Goal: Task Accomplishment & Management: Use online tool/utility

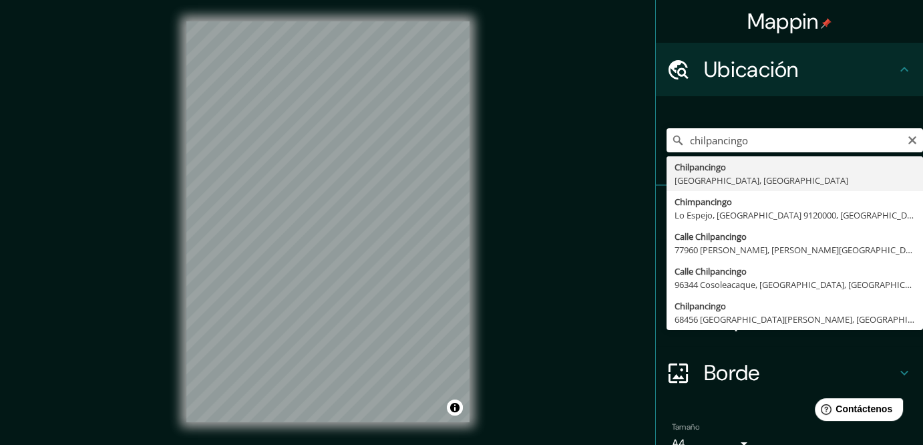
type input "Chilpancingo, [GEOGRAPHIC_DATA], [GEOGRAPHIC_DATA]"
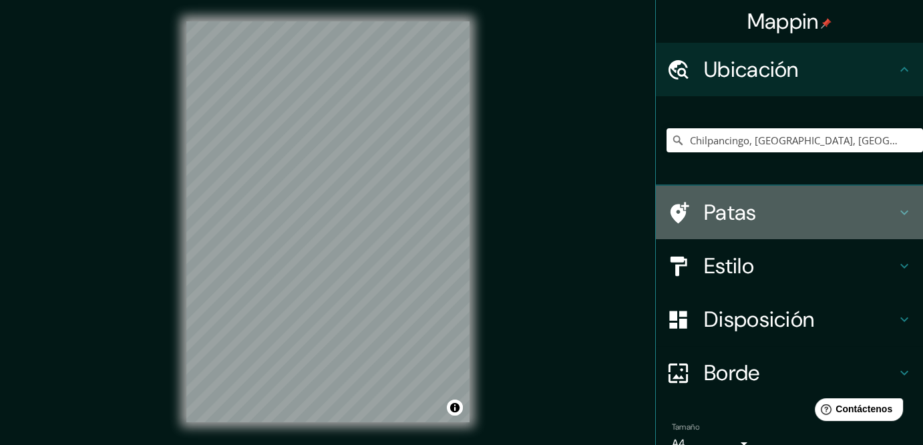
click at [786, 226] on h4 "Patas" at bounding box center [800, 212] width 192 height 27
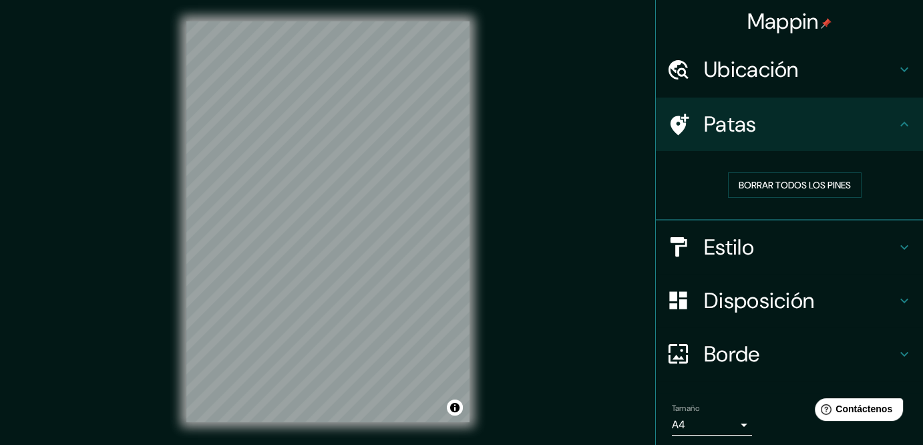
click at [794, 151] on div "Patas" at bounding box center [789, 124] width 267 height 53
click at [789, 261] on div "Estilo" at bounding box center [789, 246] width 267 height 53
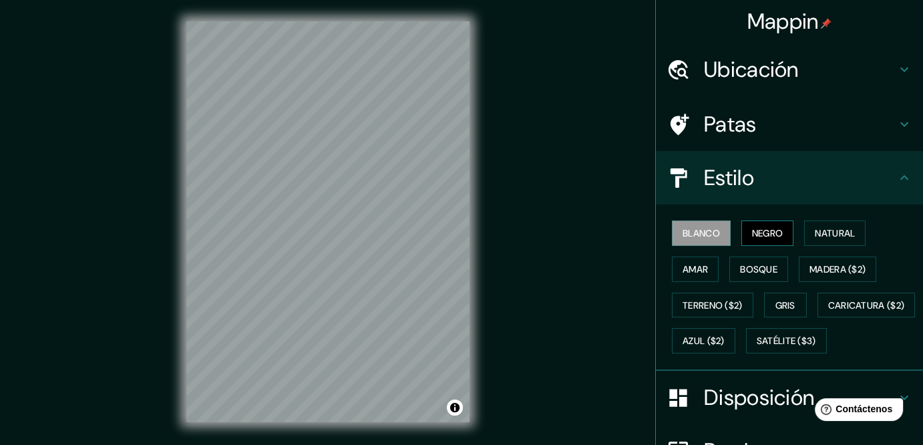
click at [784, 239] on font "Negro" at bounding box center [767, 233] width 31 height 12
click at [845, 242] on font "Natural" at bounding box center [835, 232] width 40 height 17
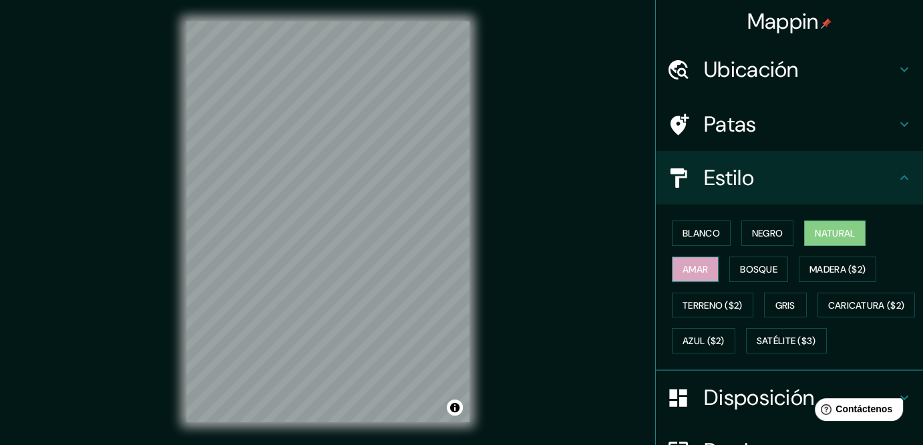
click at [700, 275] on font "Amar" at bounding box center [695, 269] width 25 height 12
click at [750, 275] on font "Bosque" at bounding box center [758, 269] width 37 height 12
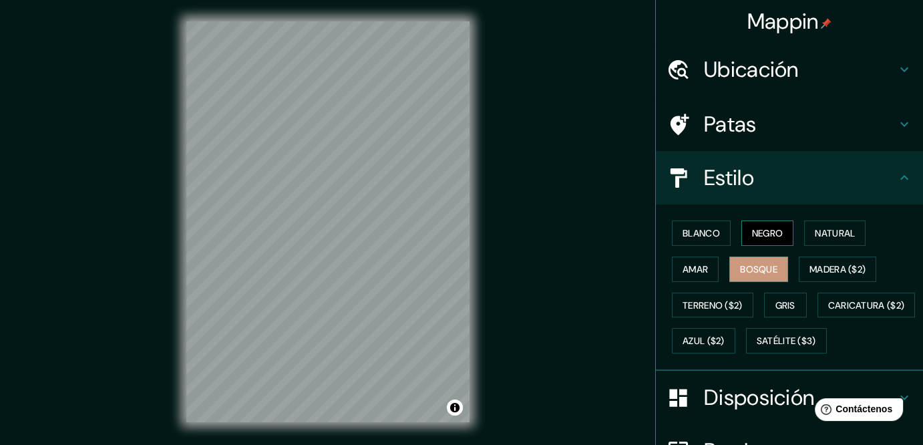
scroll to position [111, 0]
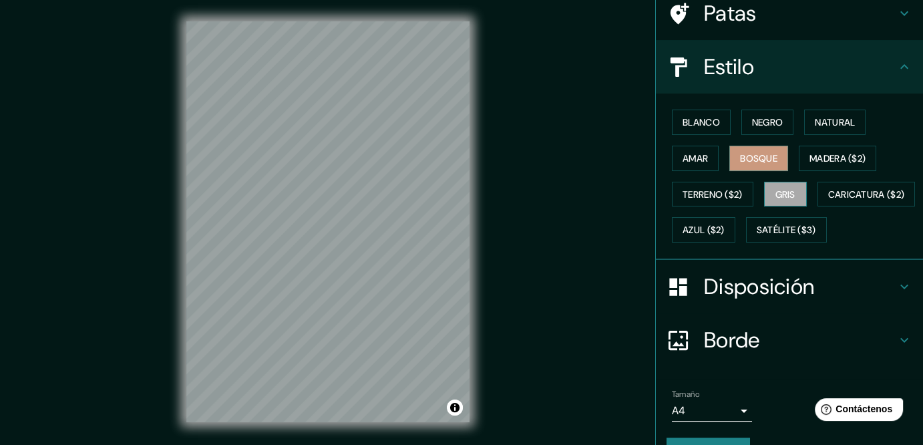
click at [786, 200] on font "Gris" at bounding box center [786, 194] width 20 height 12
click at [850, 128] on font "Natural" at bounding box center [835, 122] width 40 height 12
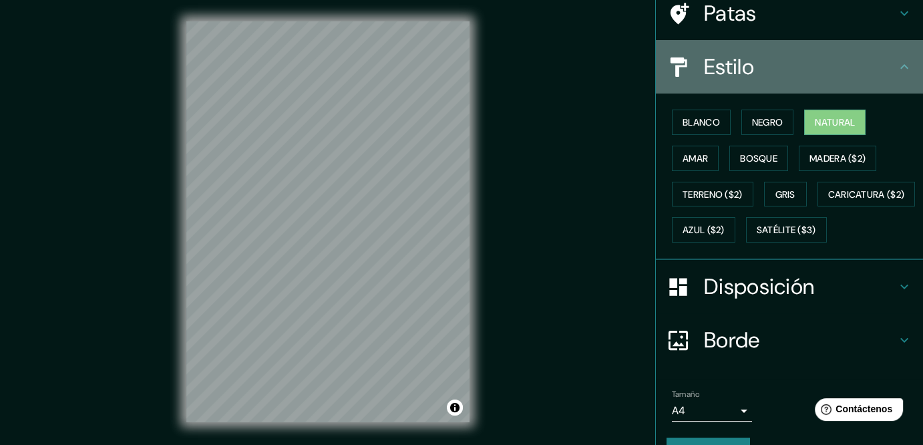
click at [864, 80] on h4 "Estilo" at bounding box center [800, 66] width 192 height 27
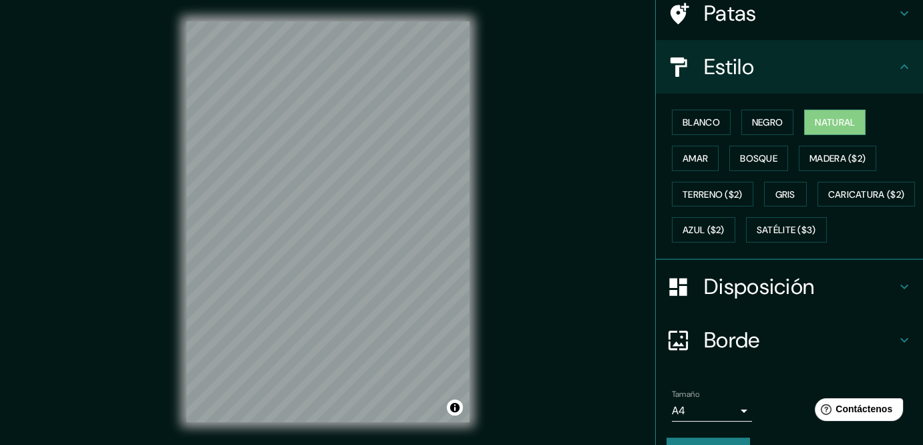
click at [778, 301] on font "Disposición" at bounding box center [759, 287] width 110 height 28
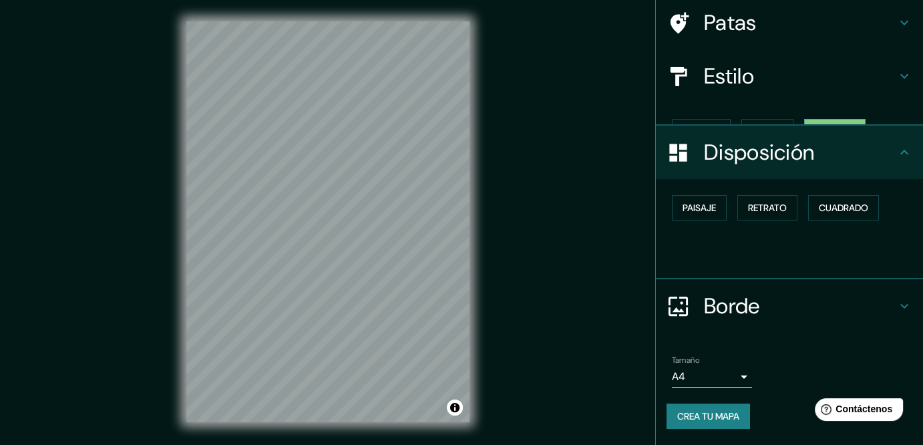
scroll to position [108, 0]
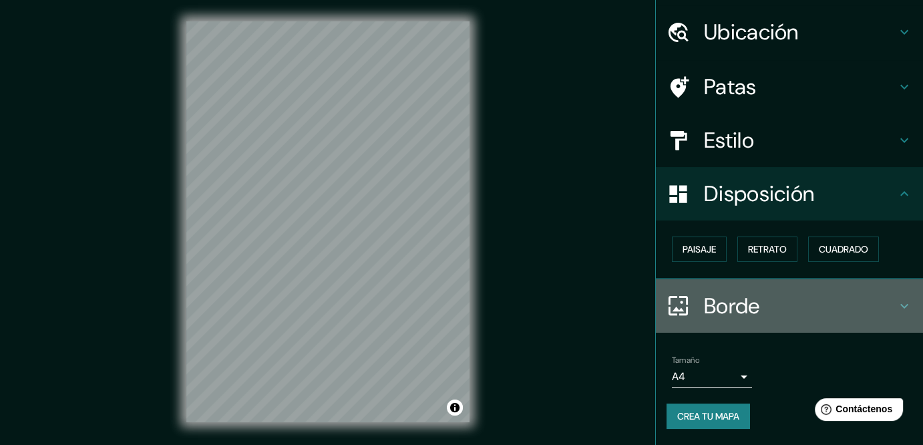
click at [776, 293] on h4 "Borde" at bounding box center [800, 306] width 192 height 27
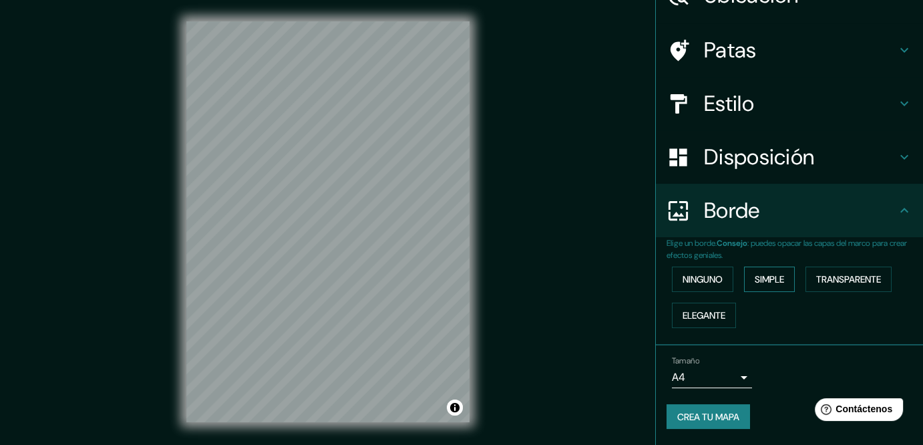
click at [774, 288] on font "Simple" at bounding box center [769, 279] width 29 height 17
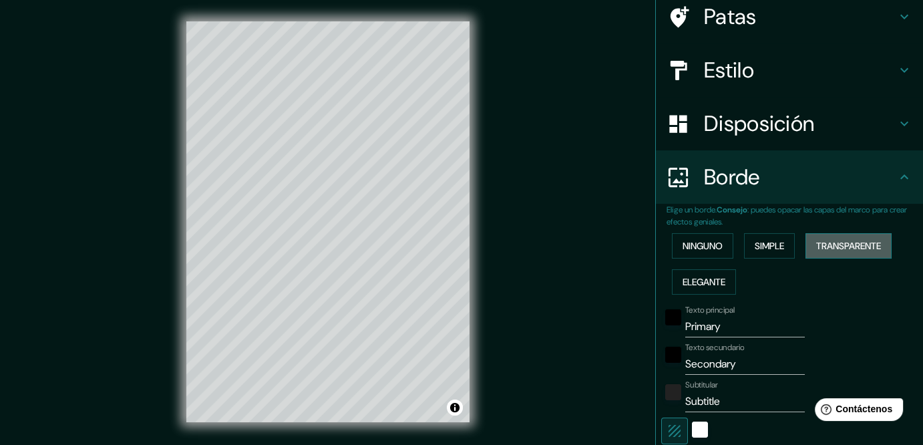
click at [816, 252] on font "Transparente" at bounding box center [848, 246] width 65 height 12
click at [768, 252] on font "Simple" at bounding box center [769, 246] width 29 height 12
click at [726, 288] on font "Elegante" at bounding box center [704, 282] width 43 height 12
click at [816, 252] on font "Transparente" at bounding box center [848, 246] width 65 height 12
click at [701, 252] on font "Ninguno" at bounding box center [703, 246] width 40 height 12
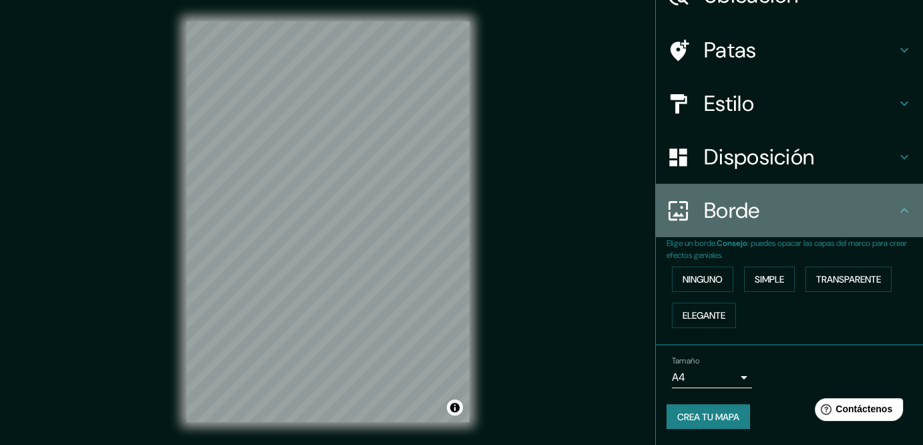
click at [751, 237] on div "Borde" at bounding box center [789, 210] width 267 height 53
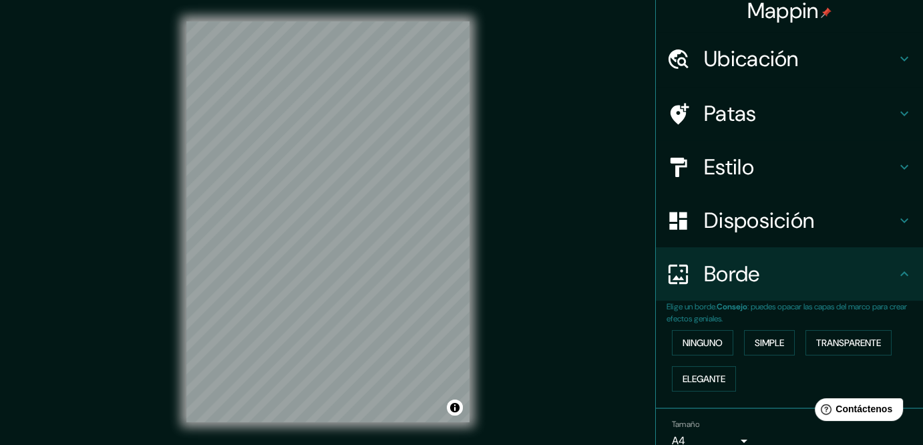
scroll to position [0, 0]
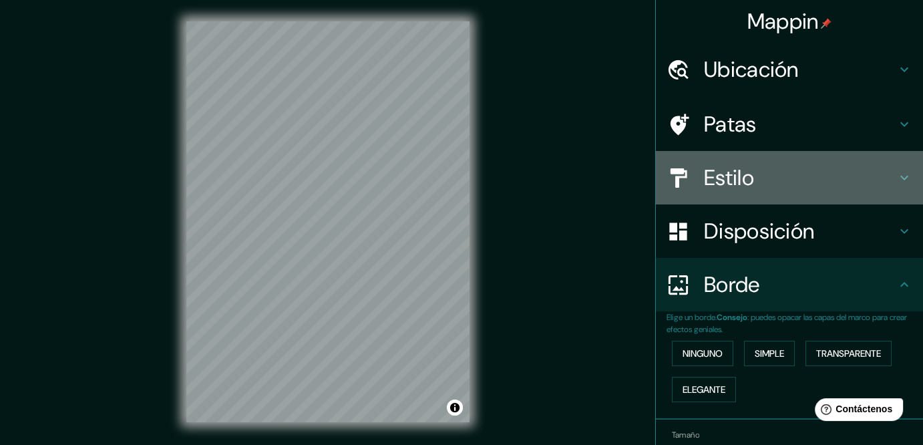
click at [738, 192] on font "Estilo" at bounding box center [729, 178] width 50 height 28
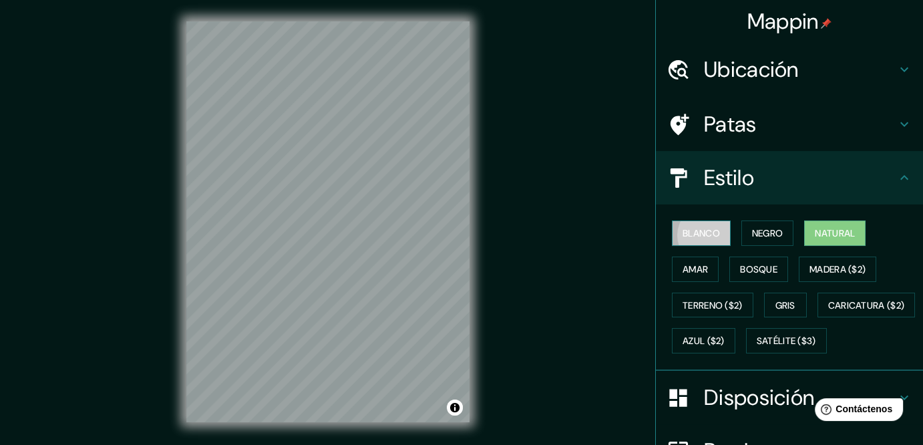
click at [704, 239] on font "Blanco" at bounding box center [701, 233] width 37 height 12
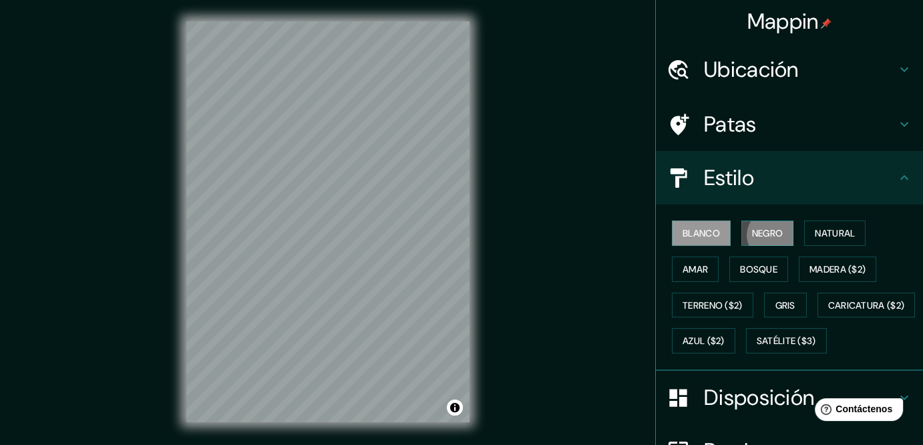
click at [784, 239] on font "Negro" at bounding box center [767, 233] width 31 height 12
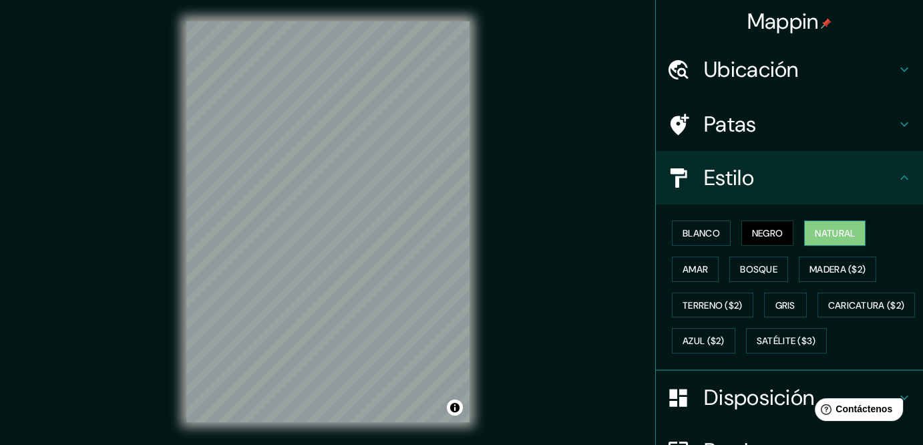
click at [839, 239] on font "Natural" at bounding box center [835, 233] width 40 height 12
click at [704, 275] on font "Amar" at bounding box center [695, 269] width 25 height 12
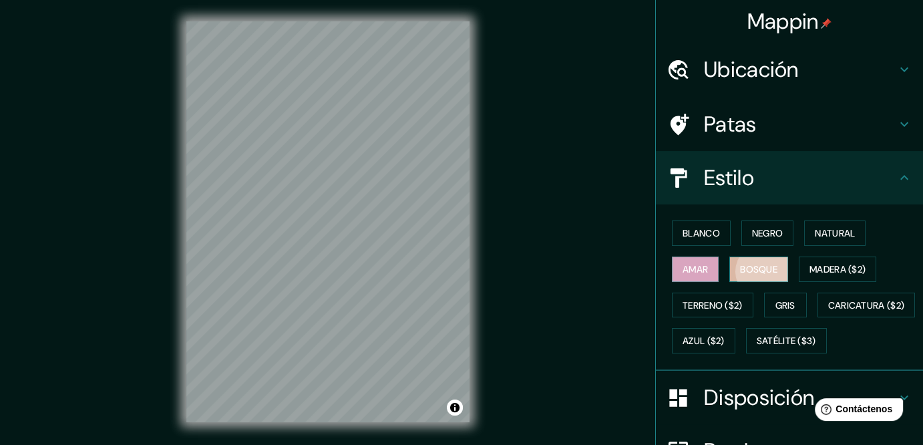
click at [767, 275] on font "Bosque" at bounding box center [758, 269] width 37 height 12
click at [807, 318] on button "Gris" at bounding box center [785, 305] width 43 height 25
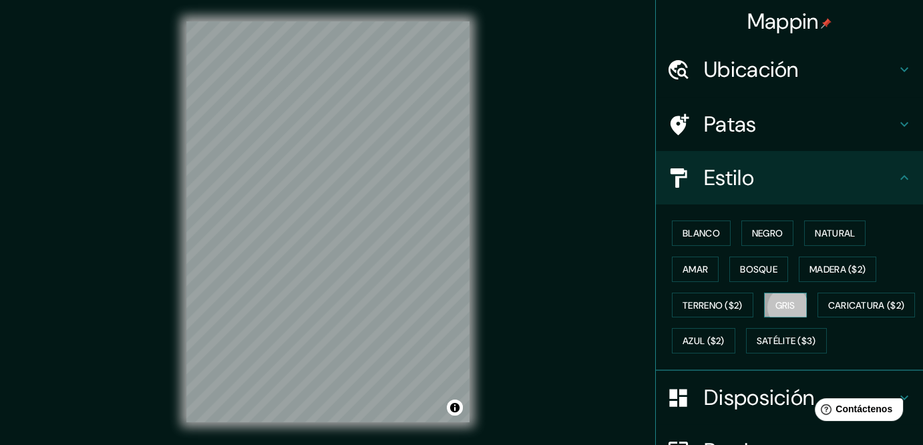
drag, startPoint x: 810, startPoint y: 342, endPoint x: 818, endPoint y: 335, distance: 10.4
click at [807, 318] on button "Gris" at bounding box center [785, 305] width 43 height 25
click at [843, 246] on button "Natural" at bounding box center [834, 232] width 61 height 25
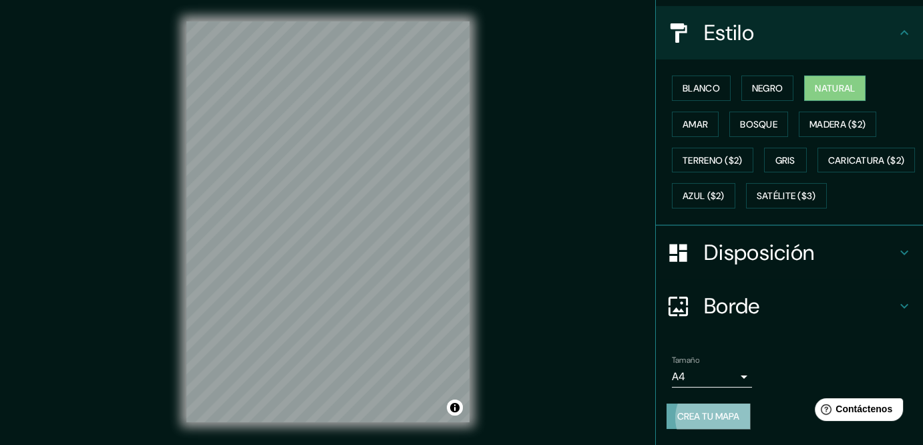
click at [690, 415] on font "Crea tu mapa" at bounding box center [709, 416] width 62 height 12
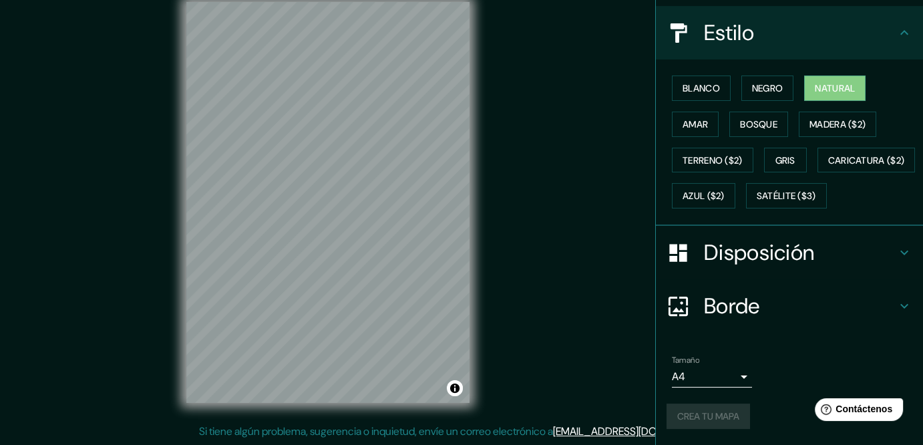
click at [729, 413] on div "Crea tu mapa" at bounding box center [790, 416] width 246 height 25
click at [720, 373] on body "Mappin Ubicación Chilpancingo, [GEOGRAPHIC_DATA], [GEOGRAPHIC_DATA] Patas Estil…" at bounding box center [461, 203] width 923 height 445
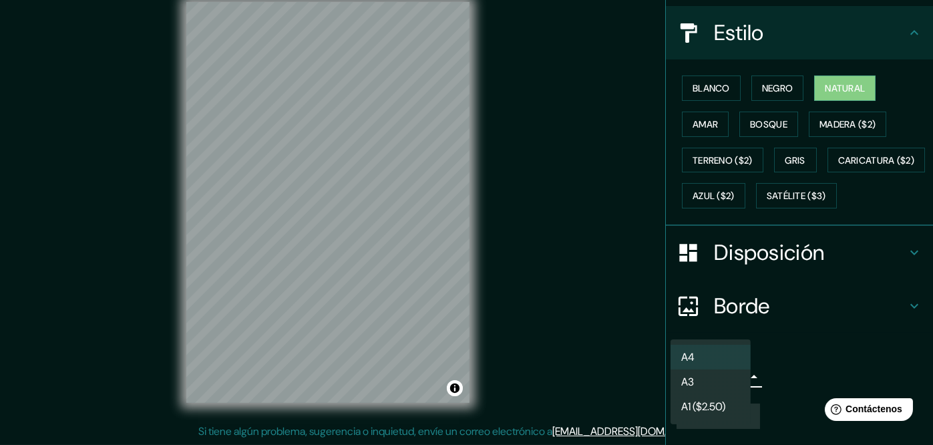
click at [816, 331] on div at bounding box center [466, 222] width 933 height 445
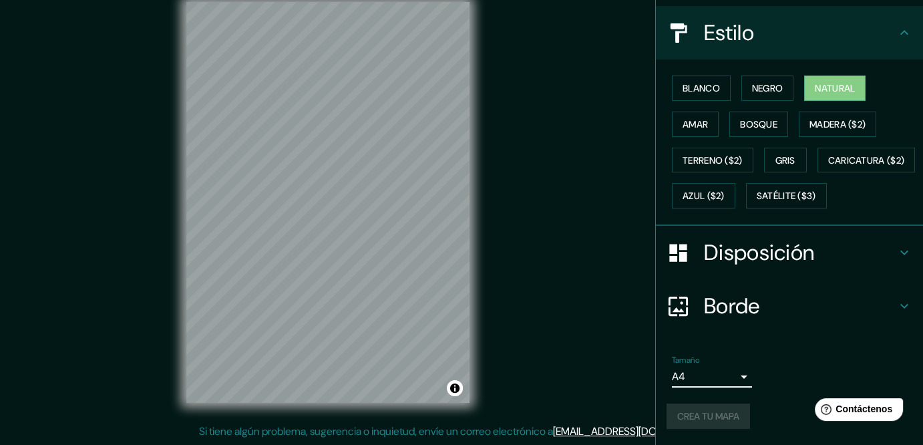
click at [783, 249] on div "Disposición" at bounding box center [789, 252] width 267 height 53
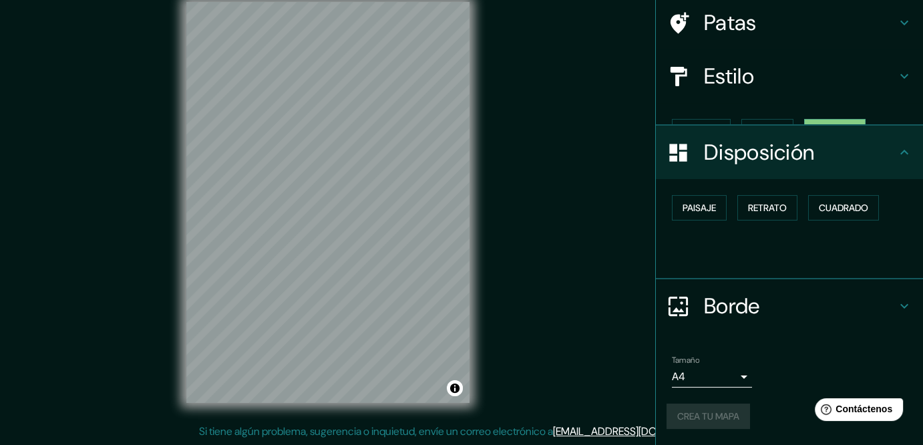
scroll to position [108, 0]
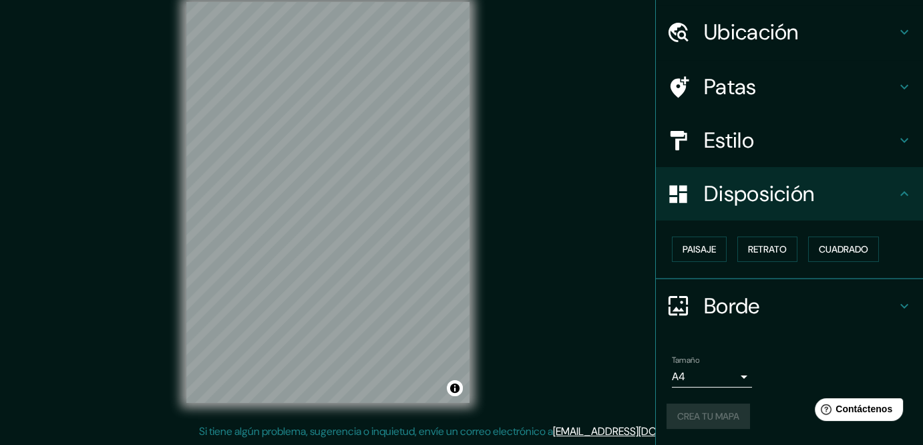
click at [818, 167] on div "Disposición" at bounding box center [789, 193] width 267 height 53
click at [714, 418] on font "Crea tu mapa" at bounding box center [709, 416] width 62 height 12
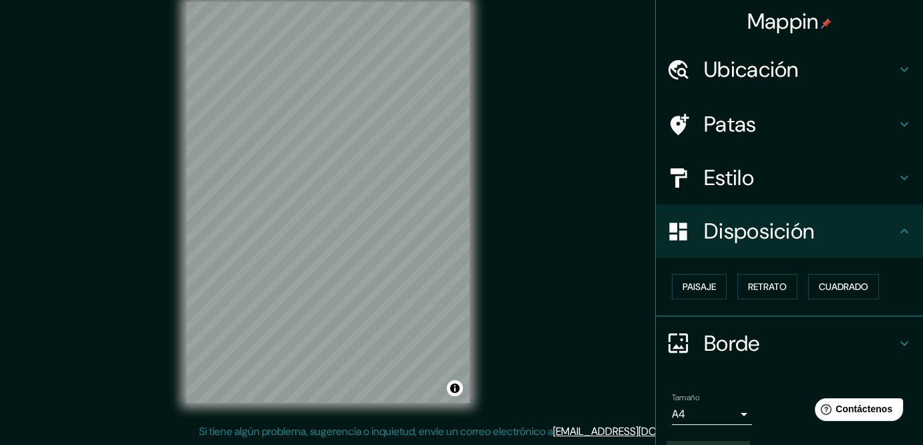
scroll to position [0, 0]
